Goal: Transaction & Acquisition: Purchase product/service

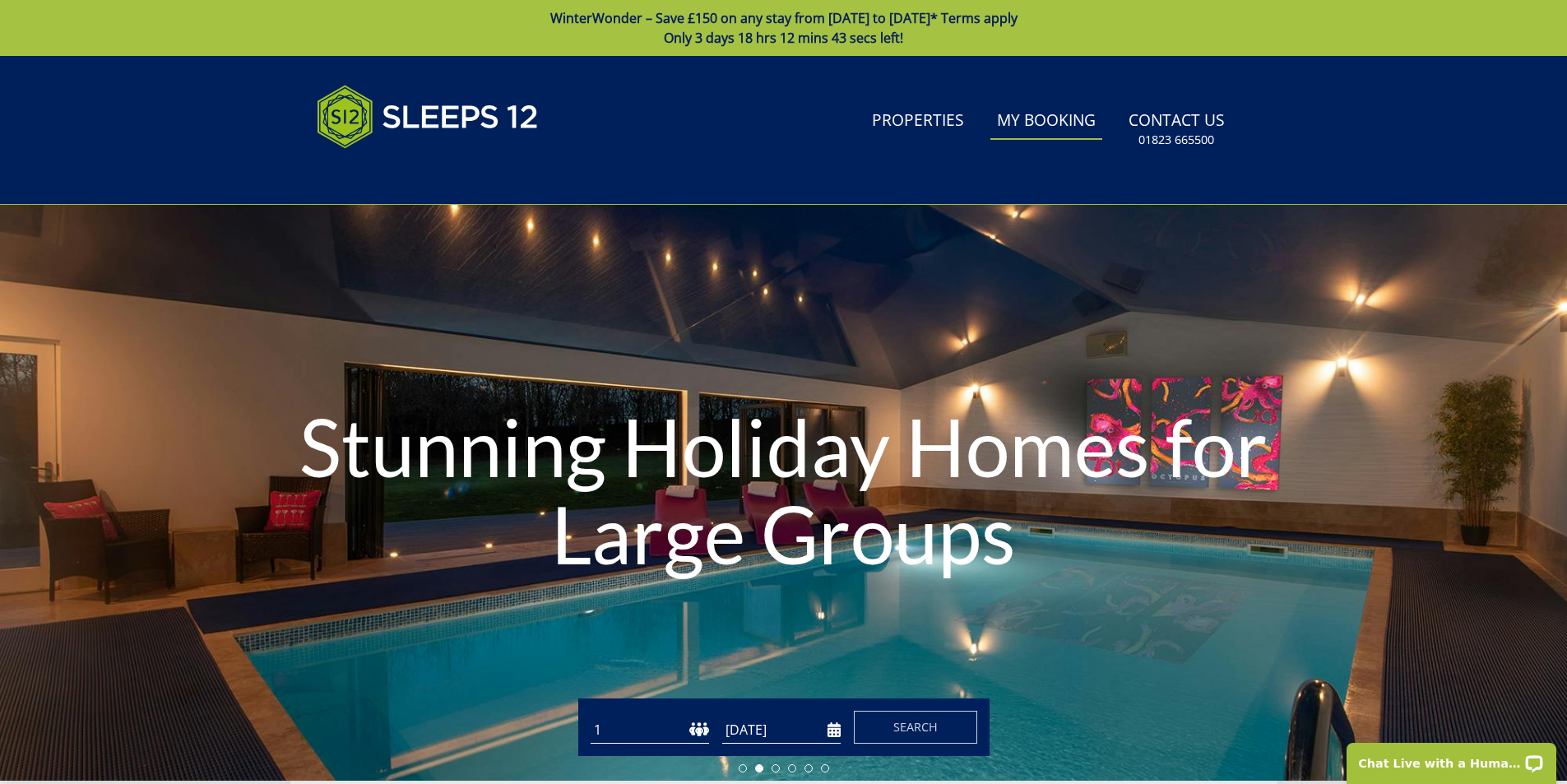
click at [1056, 133] on link "My Booking" at bounding box center [1047, 121] width 112 height 37
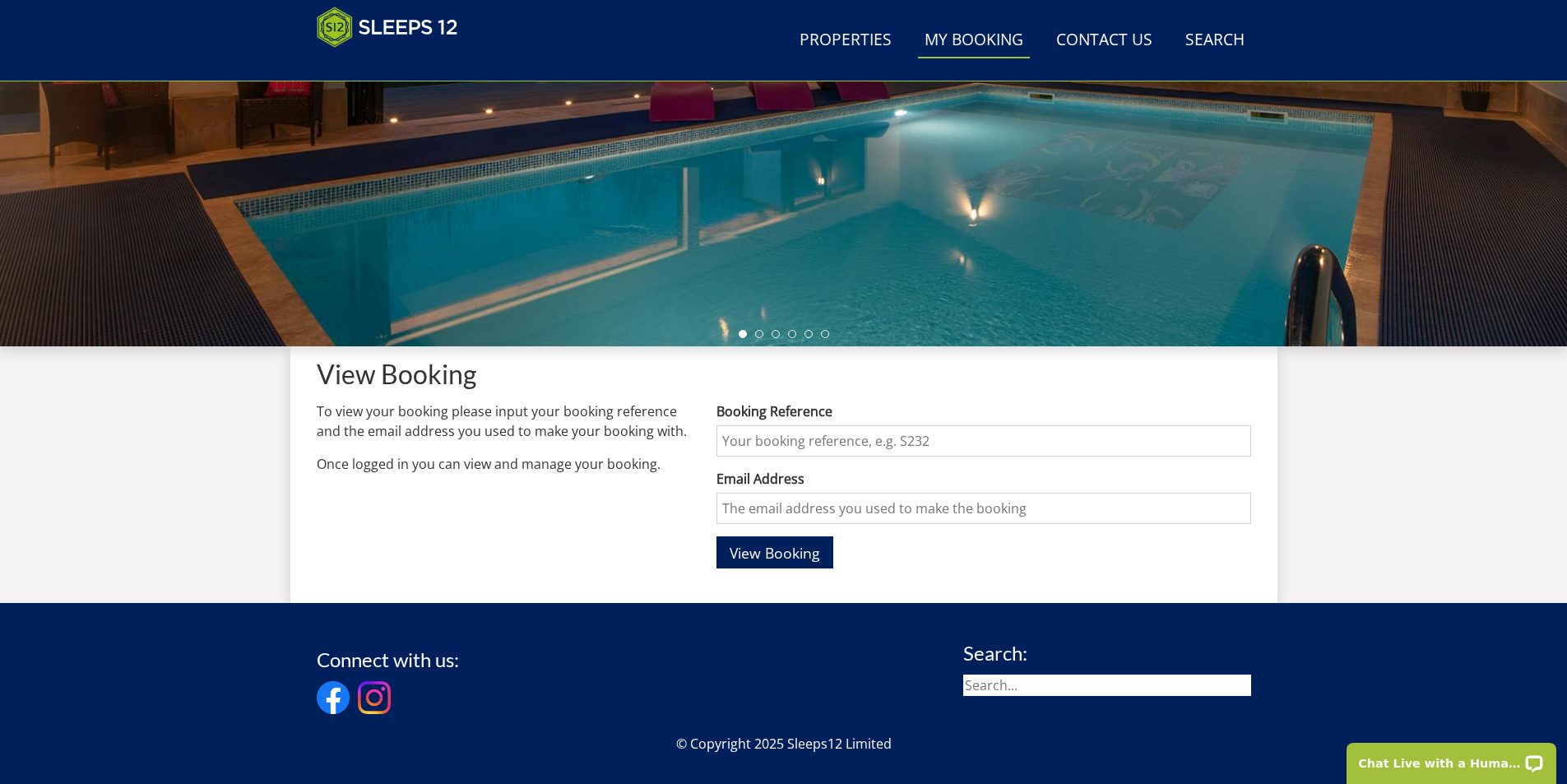
click at [735, 442] on input "Booking Reference" at bounding box center [983, 441] width 534 height 31
type input "S45420"
click at [778, 511] on input "Email Address" at bounding box center [983, 508] width 534 height 31
click at [751, 505] on input "Email Address" at bounding box center [983, 508] width 534 height 31
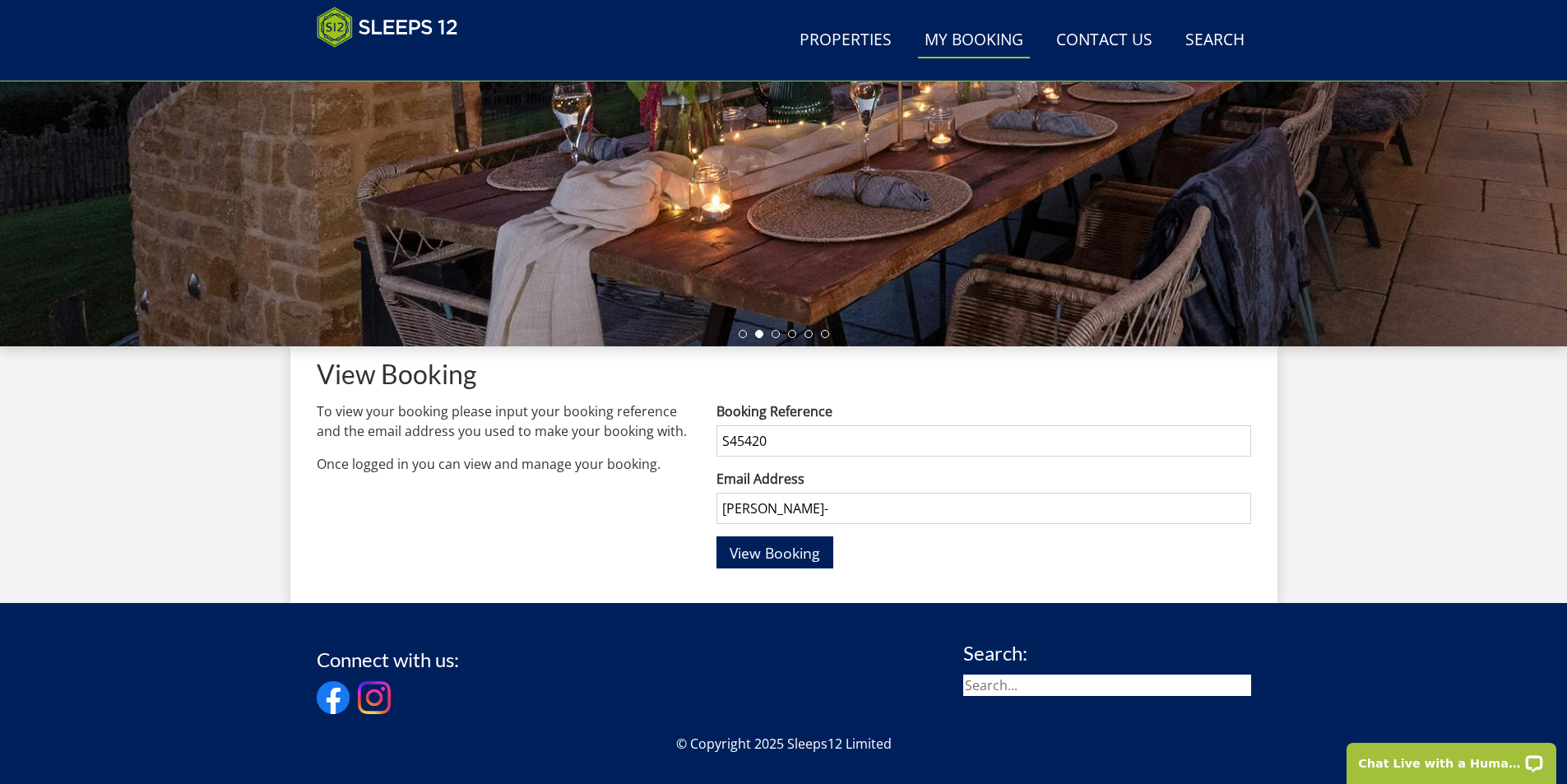
type input "[PERSON_NAME][EMAIL_ADDRESS][DOMAIN_NAME]"
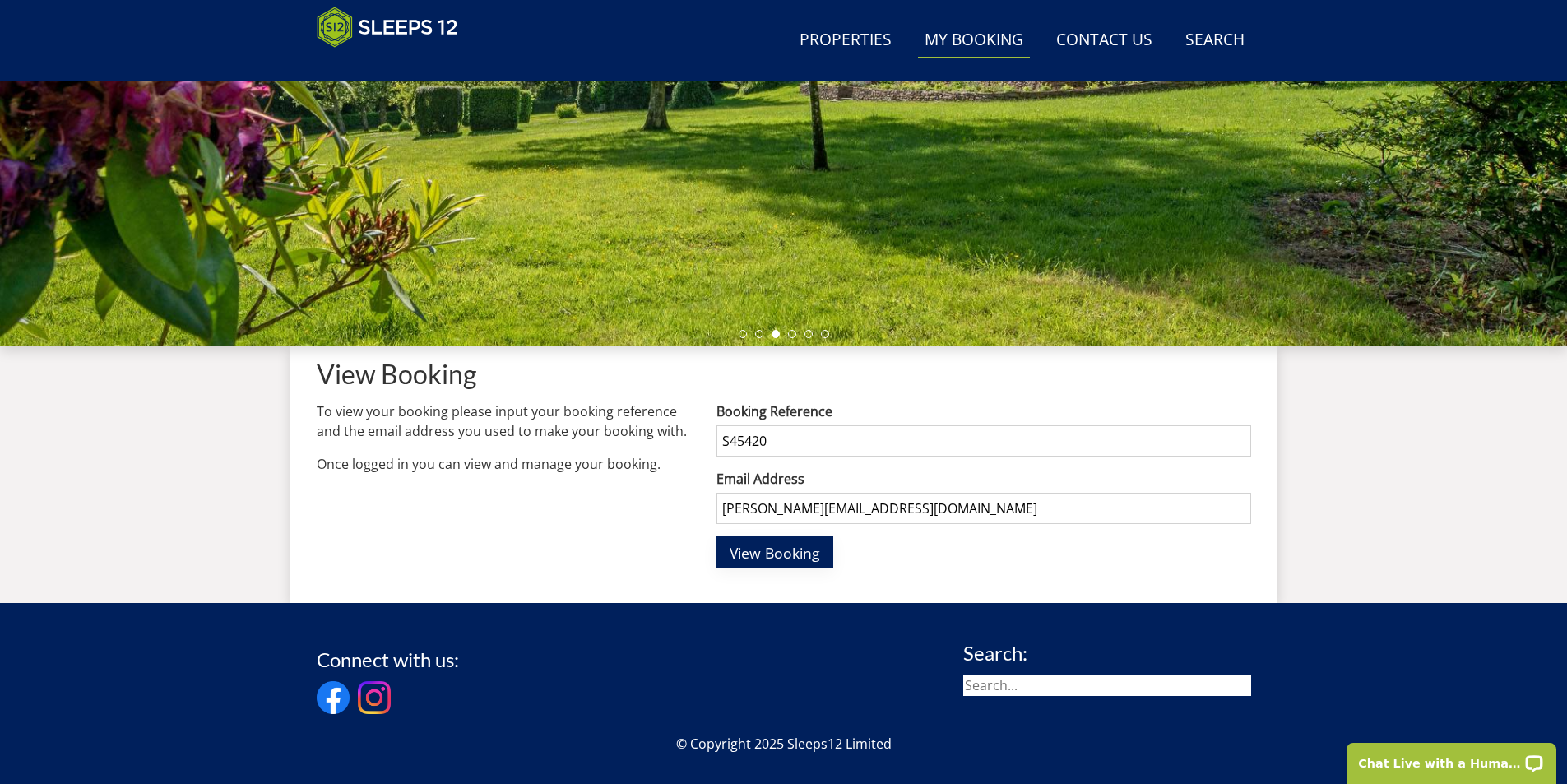
click at [812, 558] on span "View Booking" at bounding box center [775, 553] width 91 height 20
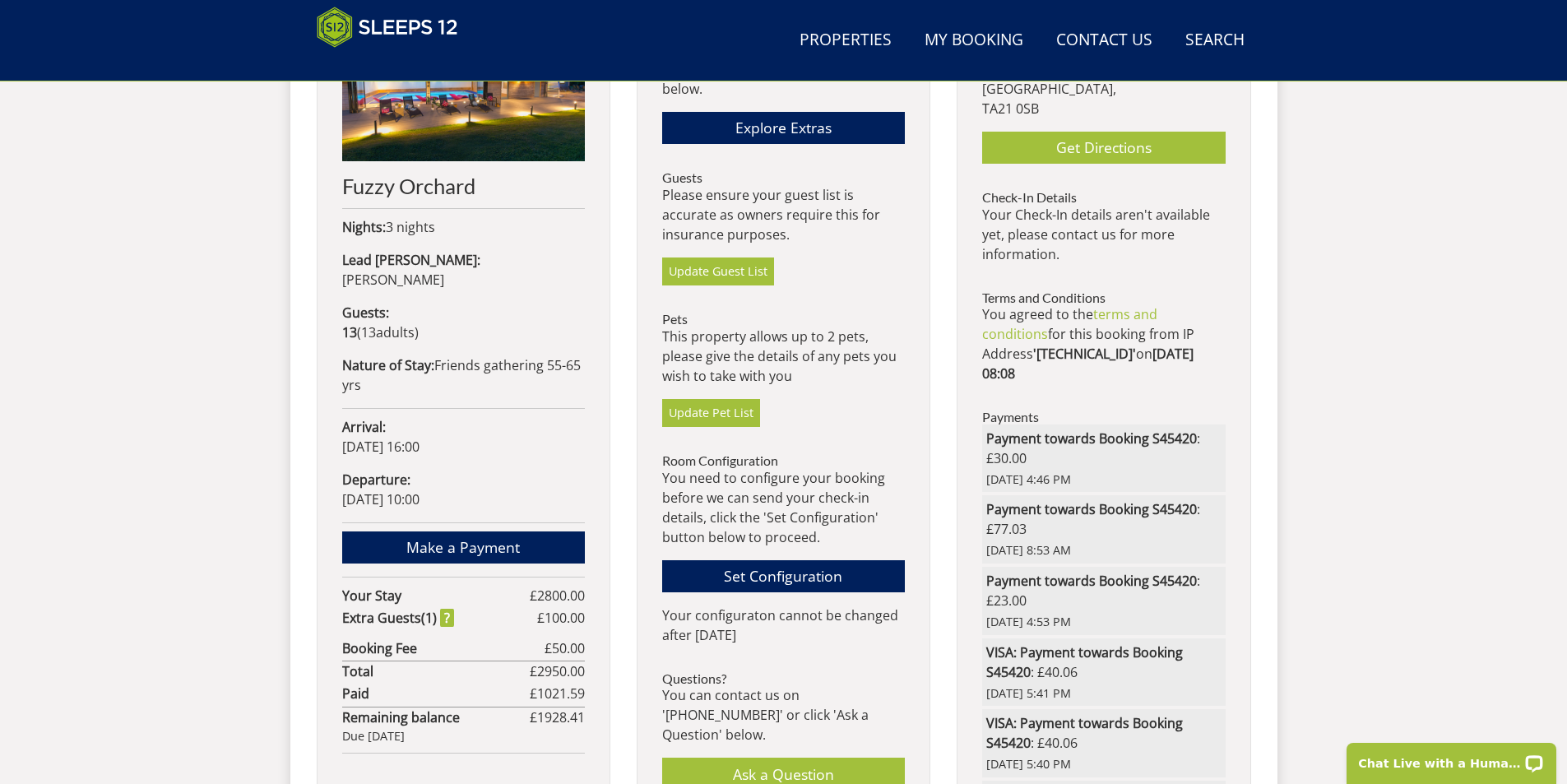
scroll to position [842, 0]
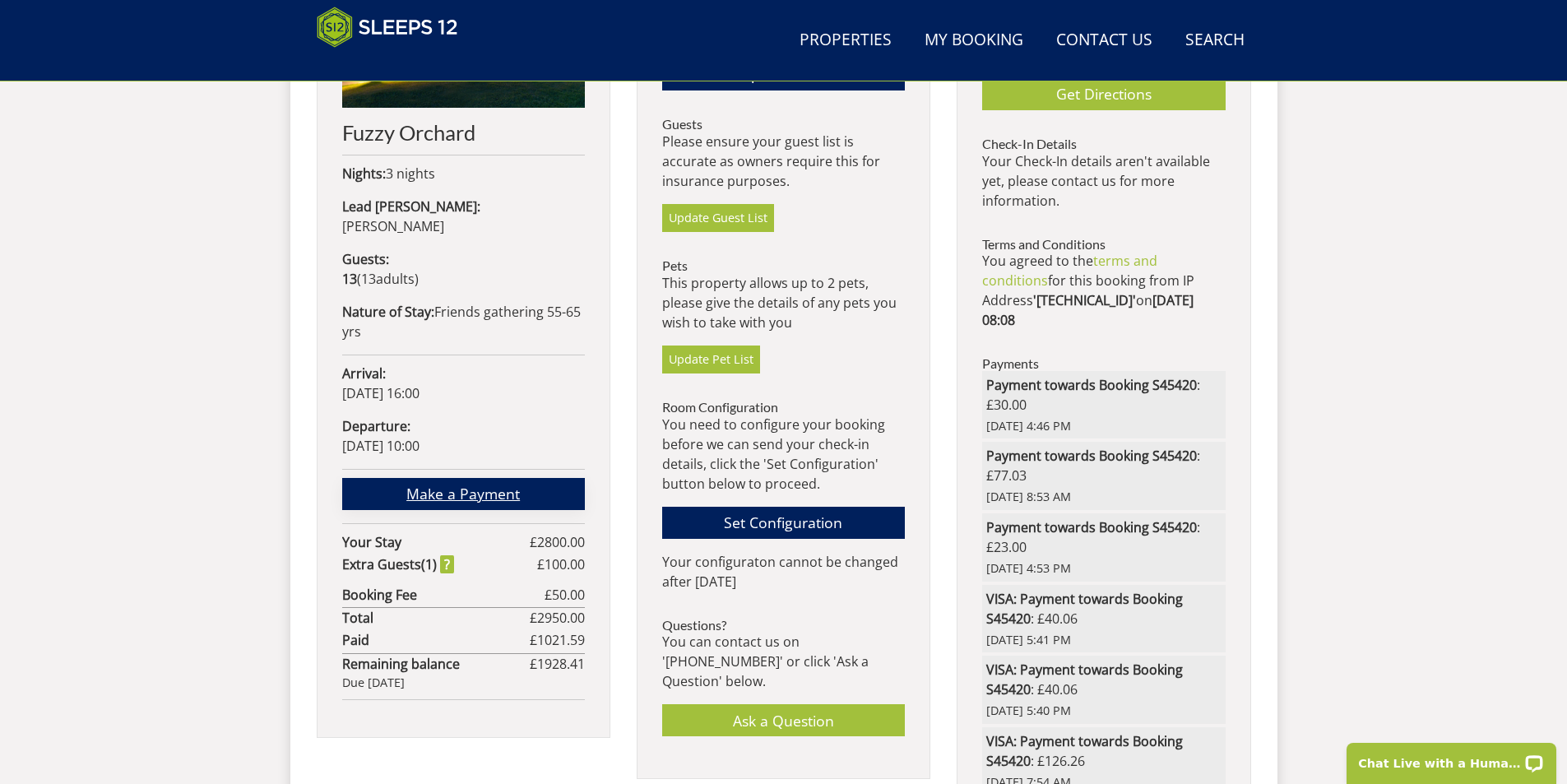
click at [518, 478] on link "Make a Payment" at bounding box center [464, 494] width 243 height 32
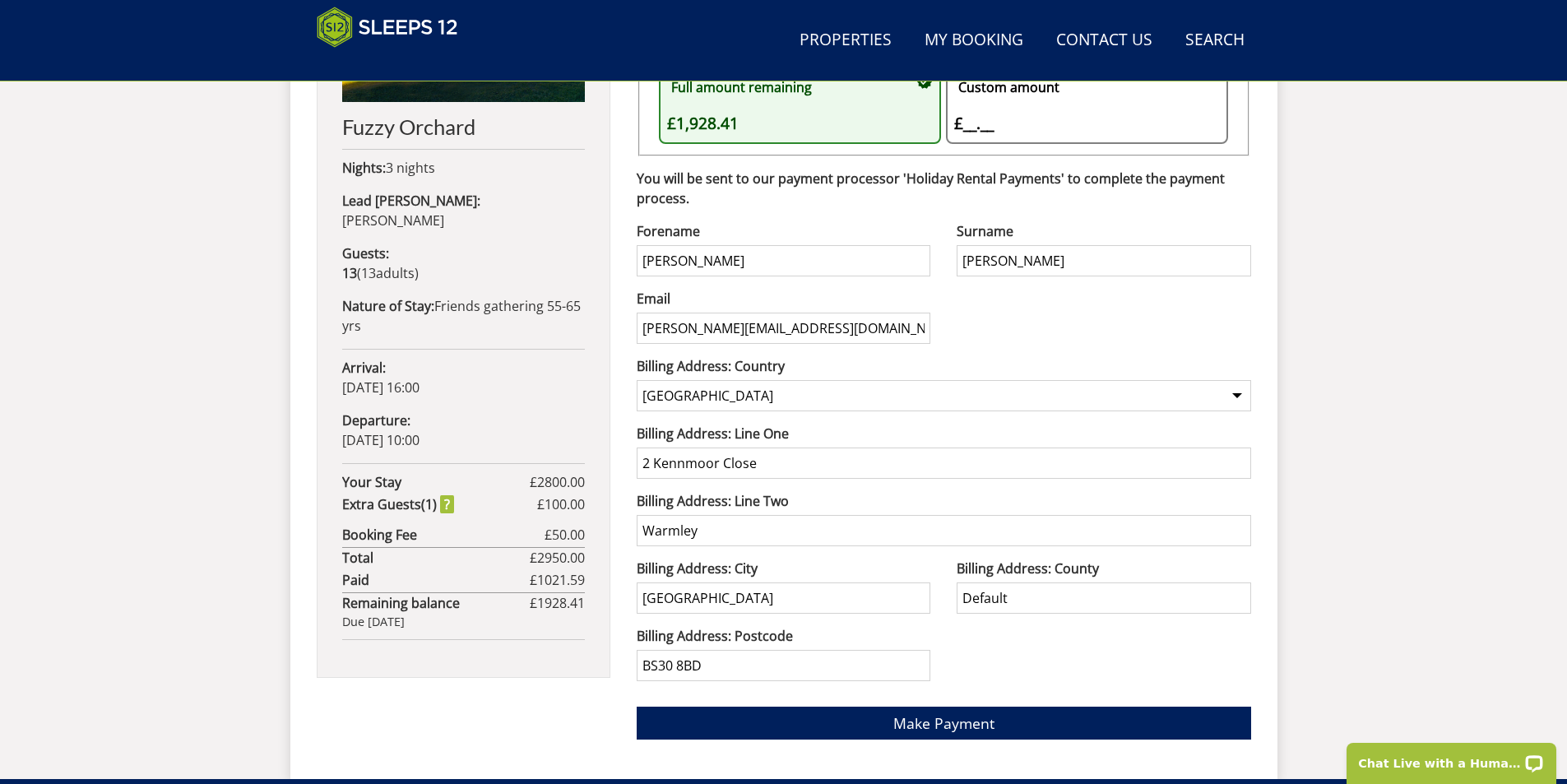
scroll to position [629, 0]
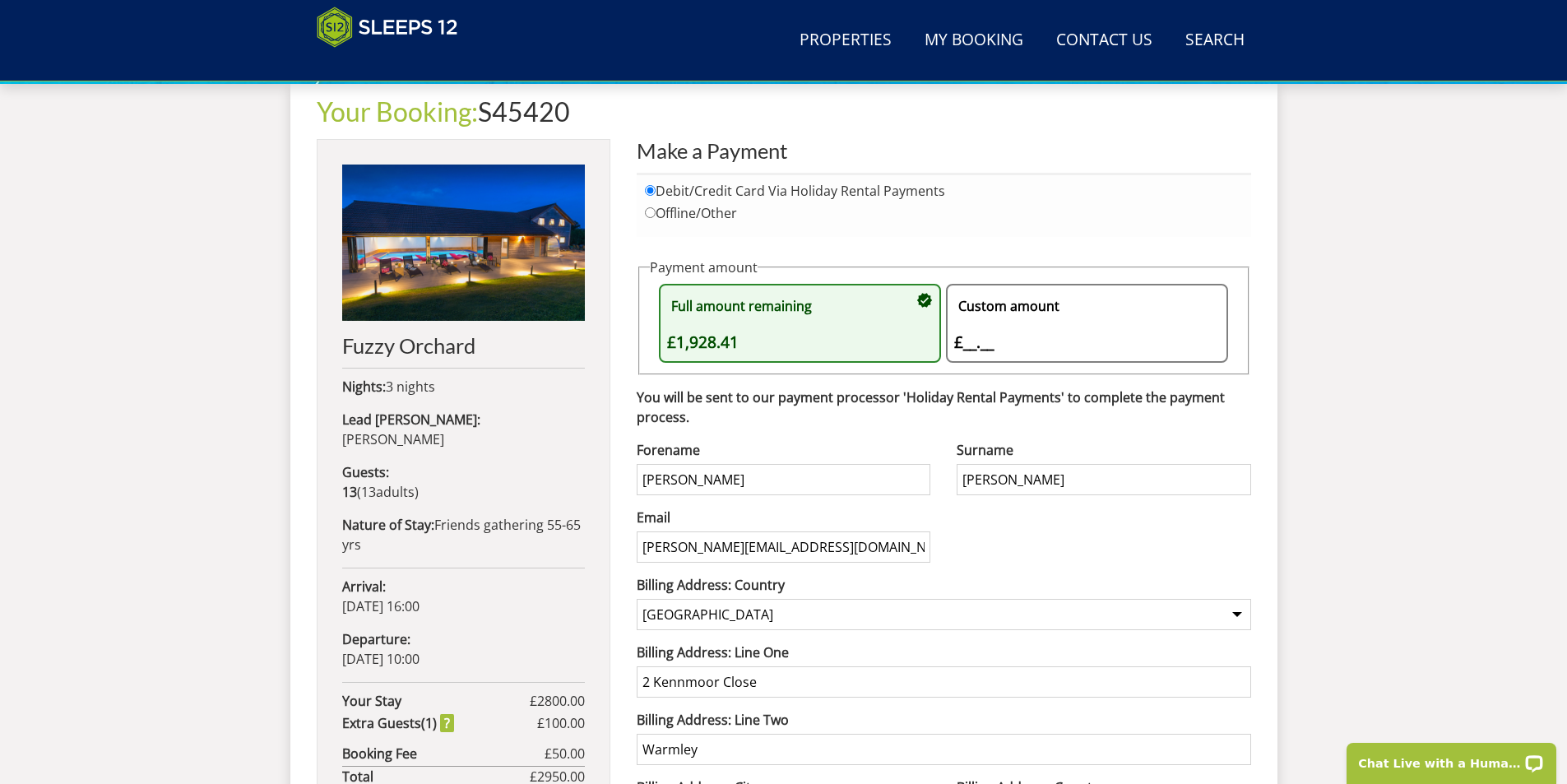
click at [976, 340] on div "Custom amount £__.__ £" at bounding box center [1079, 323] width 249 height 63
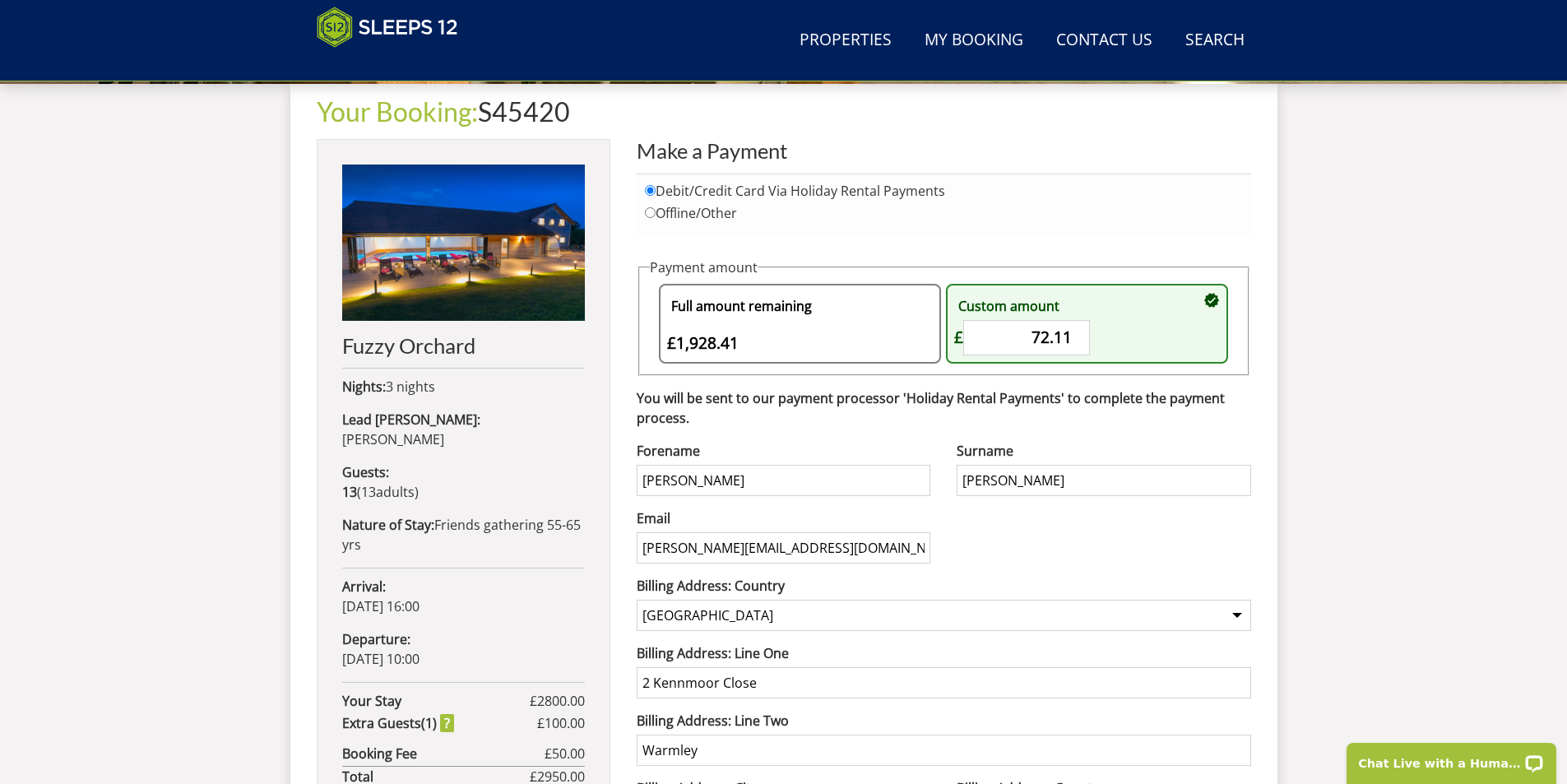
type input "72.11"
click at [689, 484] on input "Josie" at bounding box center [784, 480] width 294 height 31
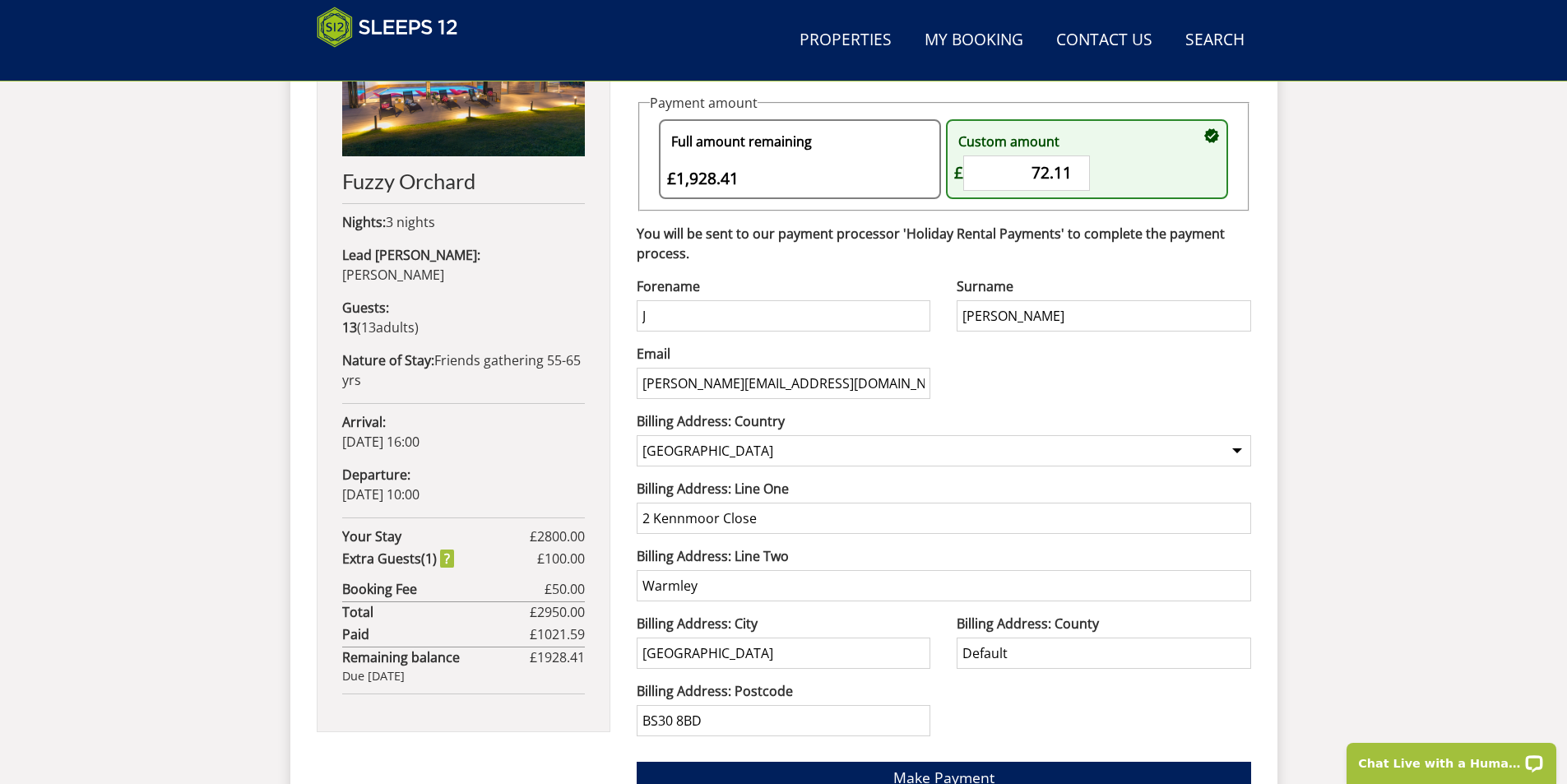
scroll to position [875, 0]
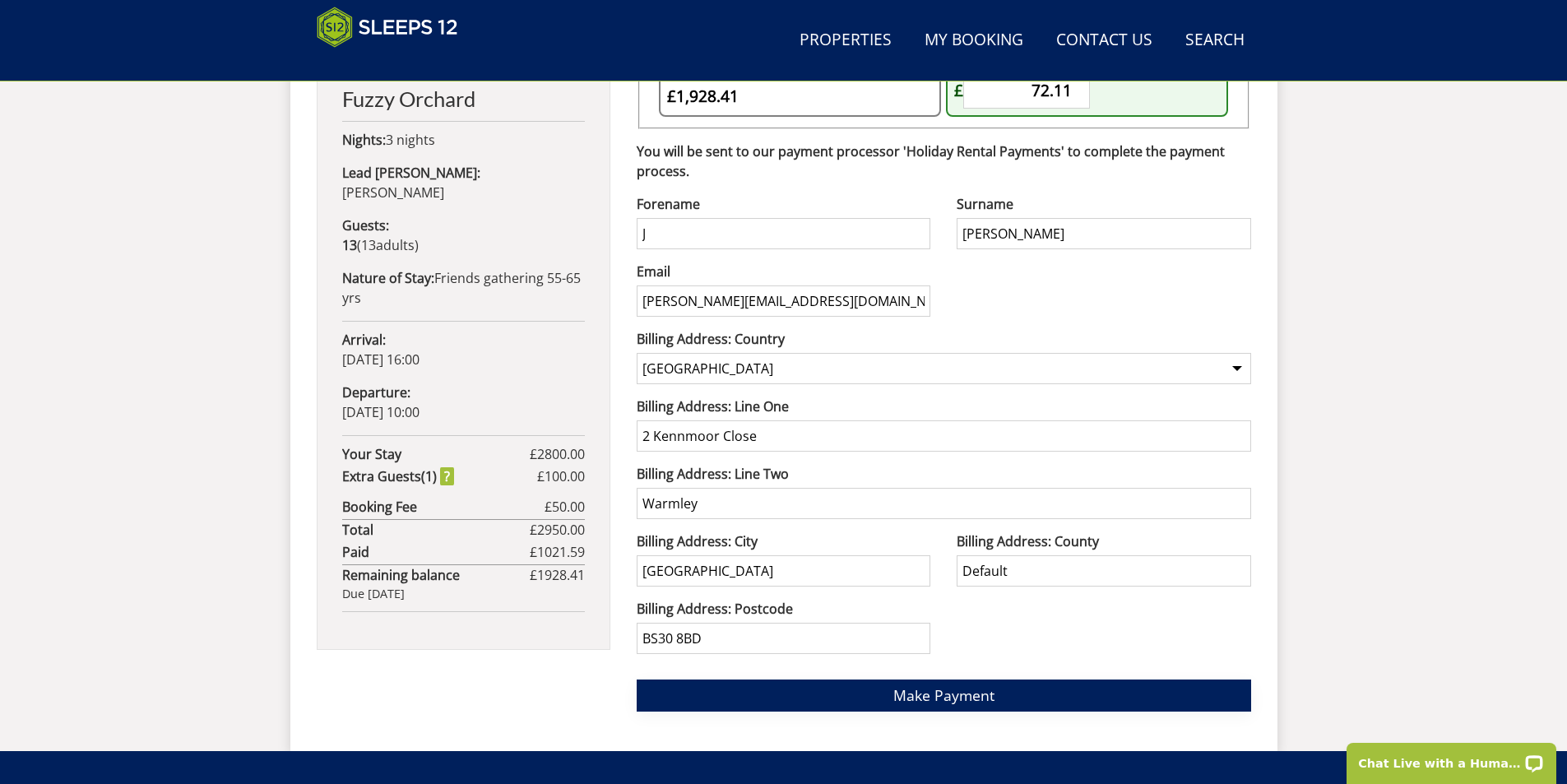
type input "J"
click at [920, 698] on span "Make Payment" at bounding box center [944, 694] width 101 height 20
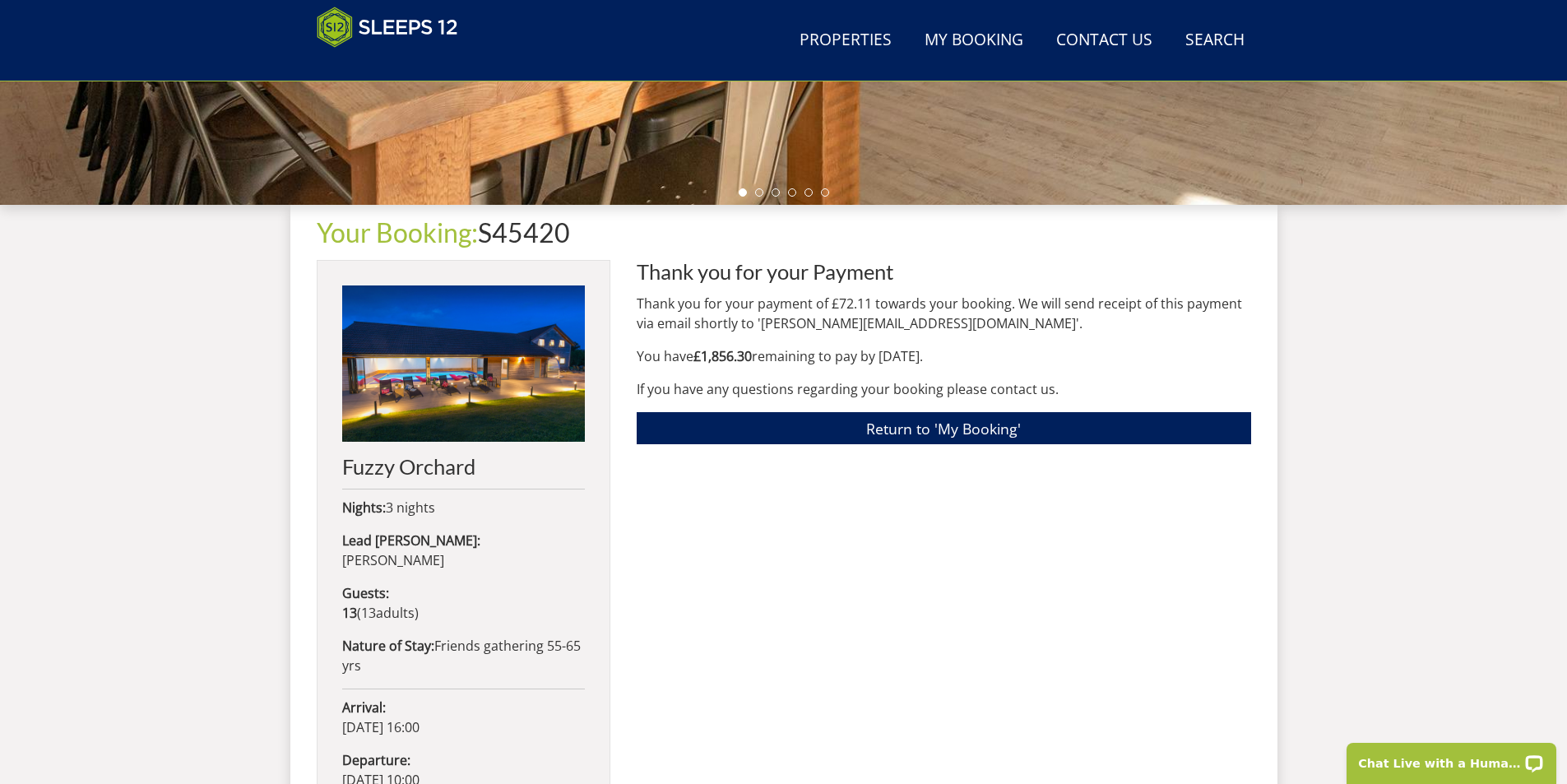
scroll to position [510, 0]
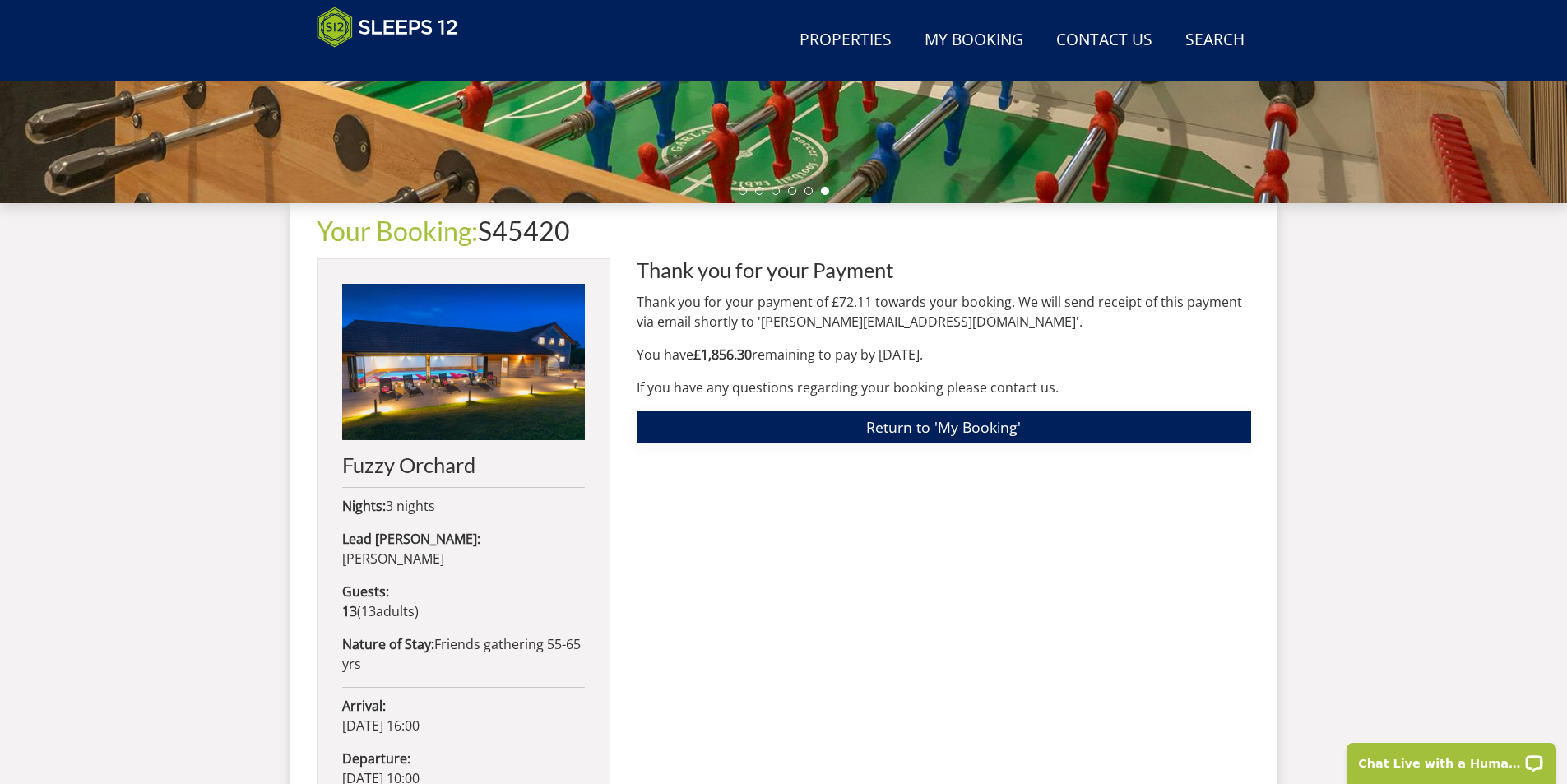
click at [927, 431] on link "Return to 'My Booking'" at bounding box center [944, 427] width 614 height 32
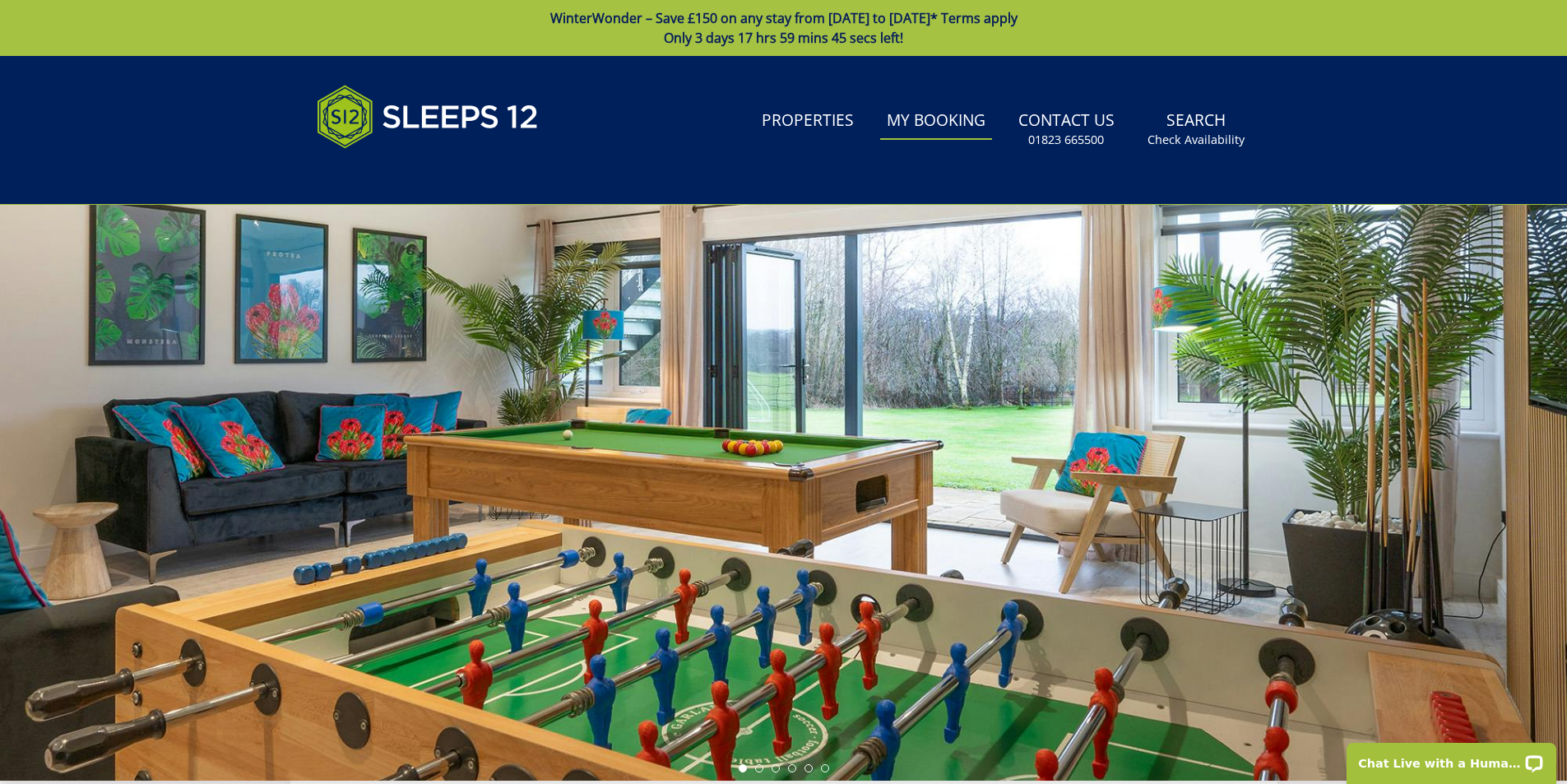
click at [955, 115] on link "My Booking" at bounding box center [937, 121] width 112 height 37
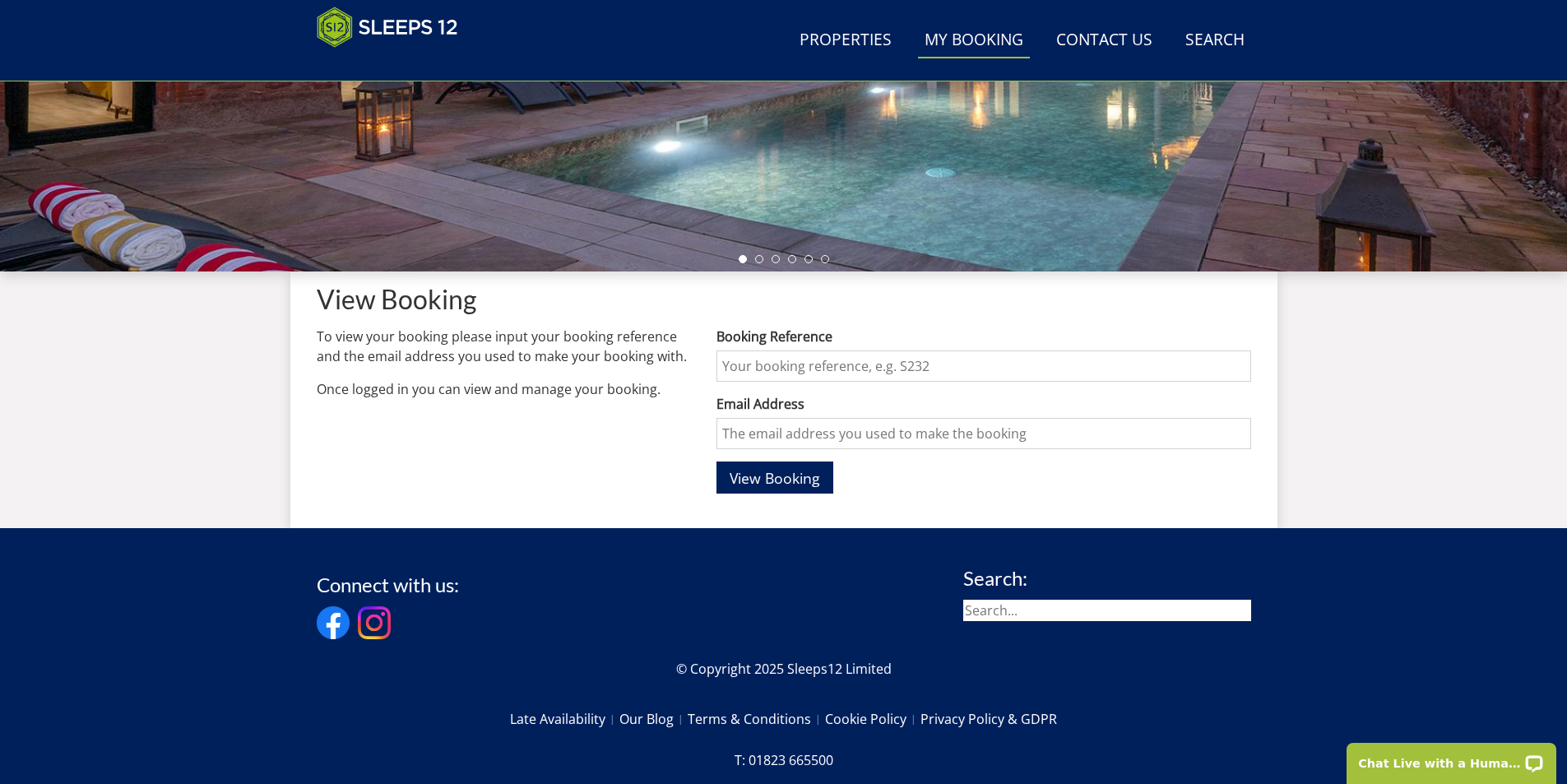
scroll to position [450, 0]
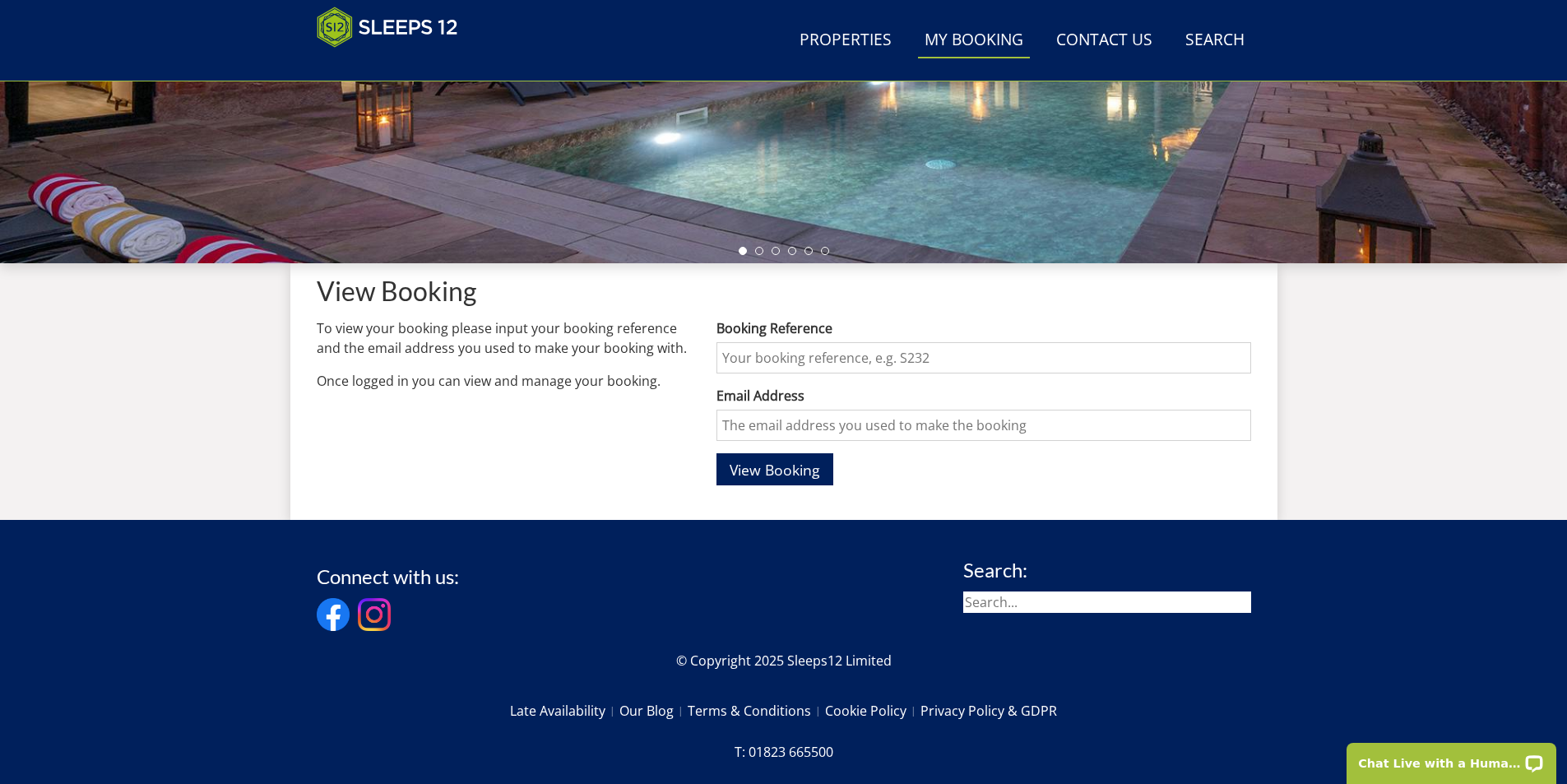
click at [726, 364] on input "Booking Reference" at bounding box center [983, 357] width 534 height 31
type input "S45927"
click at [748, 427] on input "Email Address" at bounding box center [983, 425] width 534 height 31
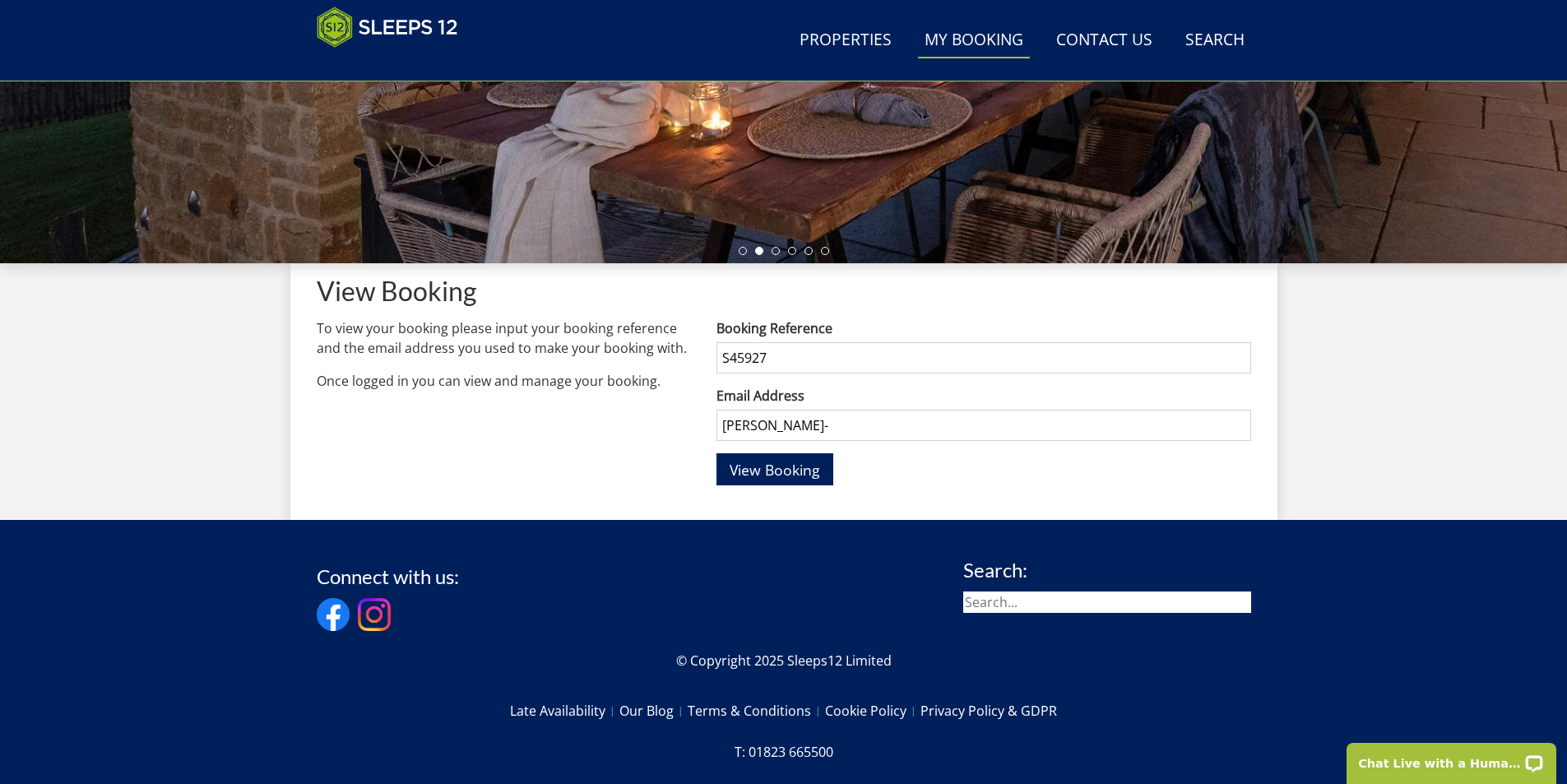
type input "[PERSON_NAME][EMAIL_ADDRESS][DOMAIN_NAME]"
click at [797, 469] on span "View Booking" at bounding box center [775, 469] width 91 height 20
